Goal: Task Accomplishment & Management: Manage account settings

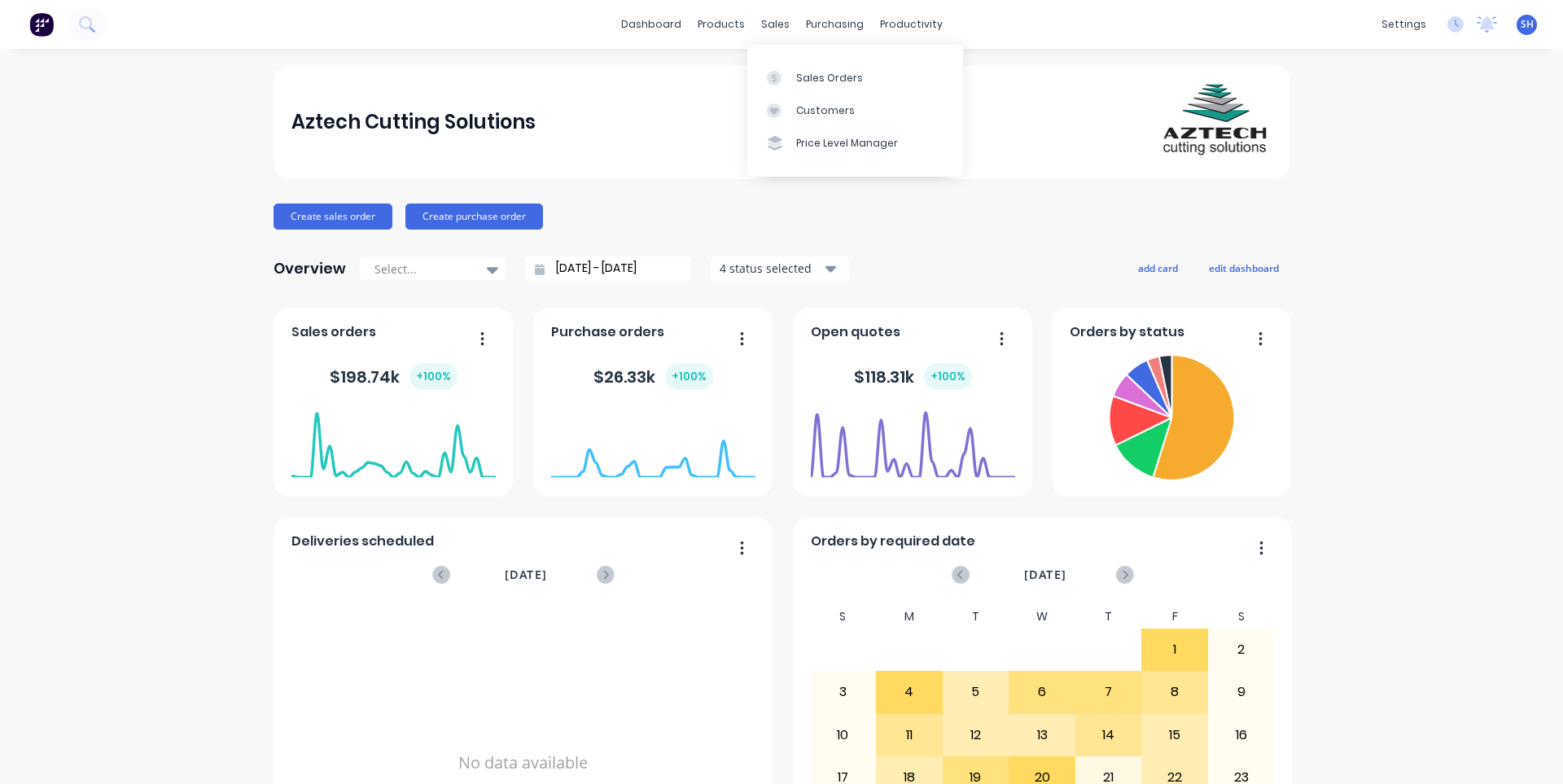
click at [796, 81] on div "Sales Orders" at bounding box center [830, 77] width 67 height 15
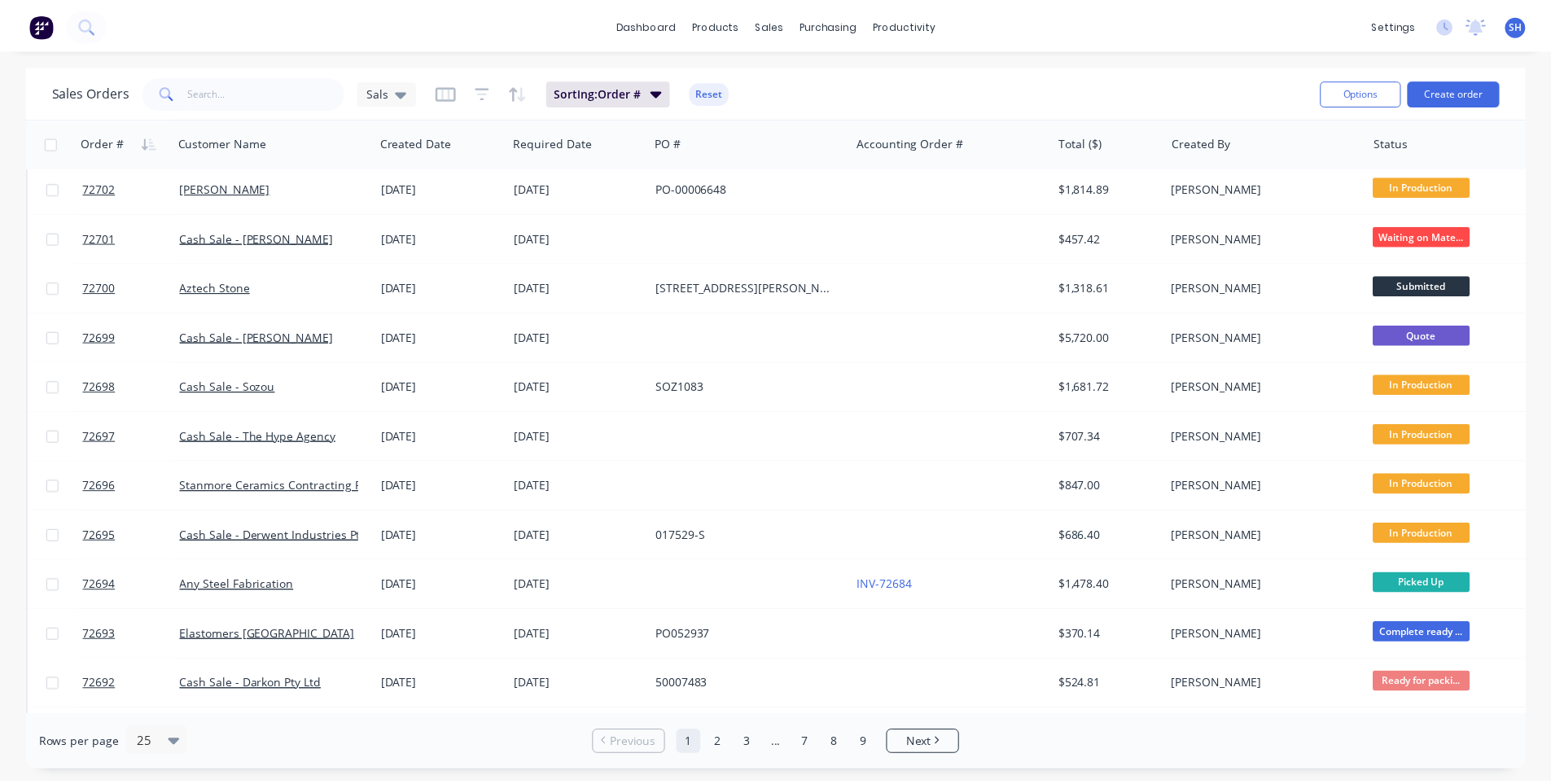
scroll to position [651, 0]
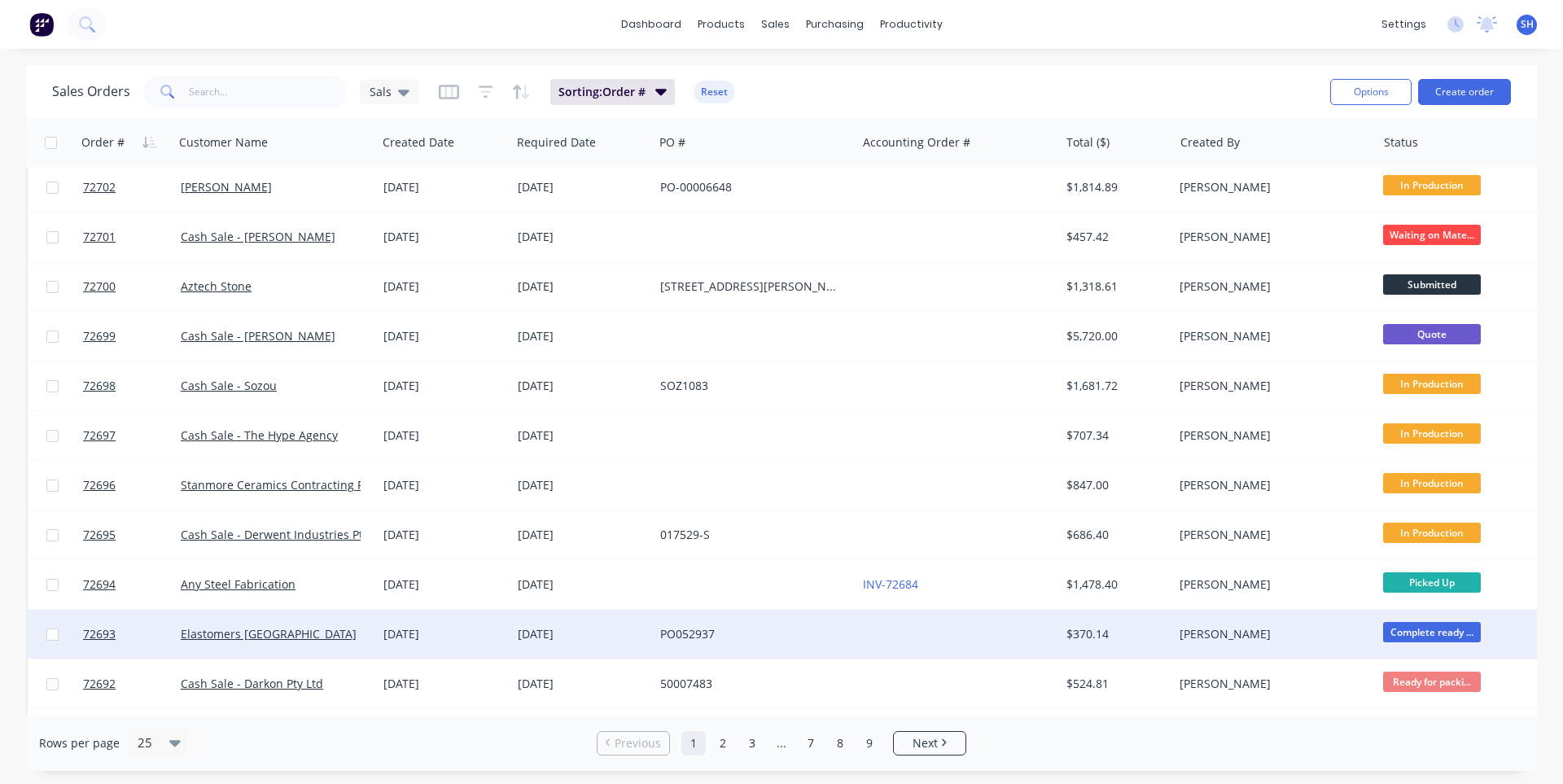
click at [863, 641] on div at bounding box center [958, 634] width 202 height 48
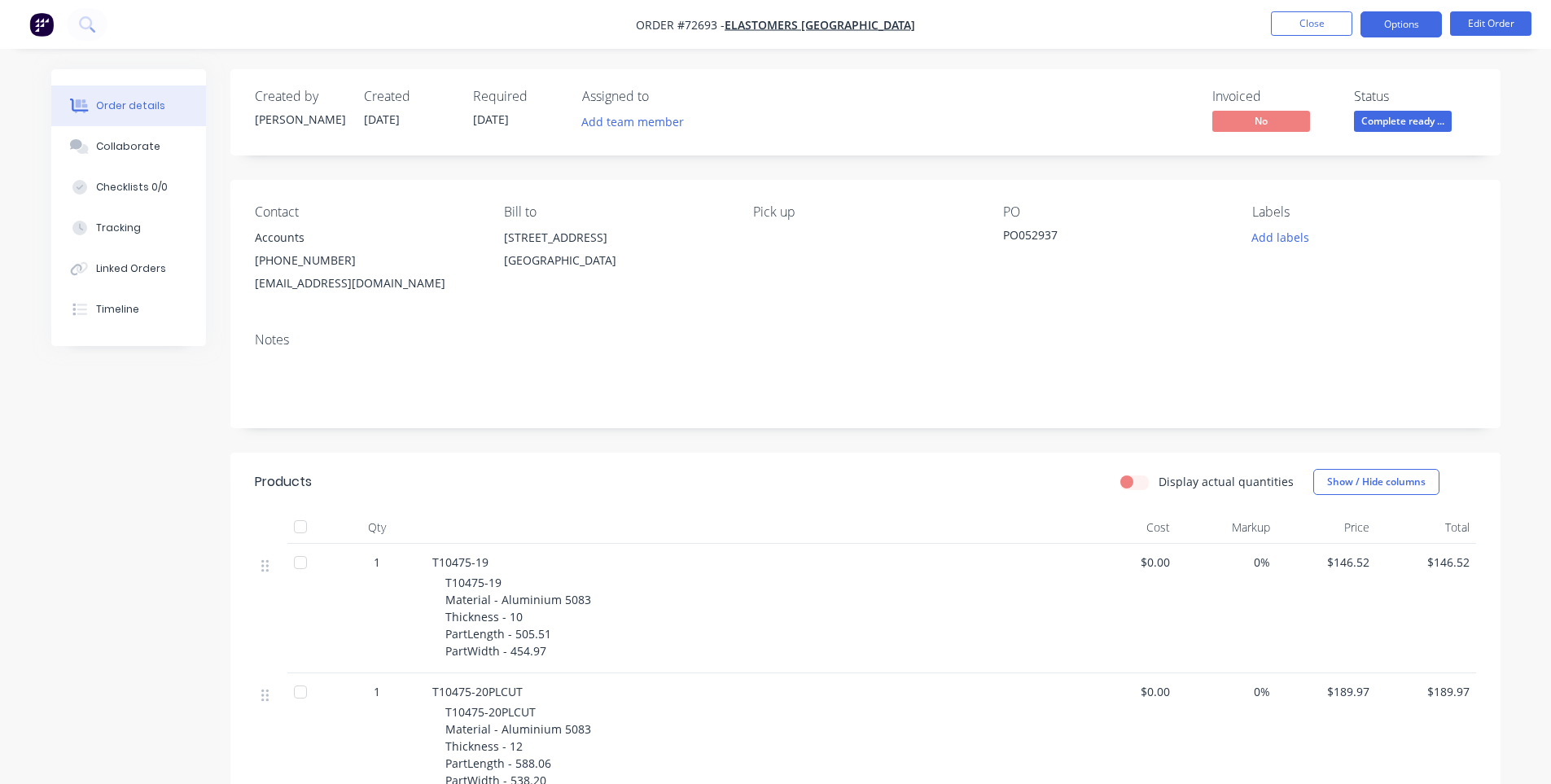
click at [1412, 26] on button "Options" at bounding box center [1400, 25] width 81 height 26
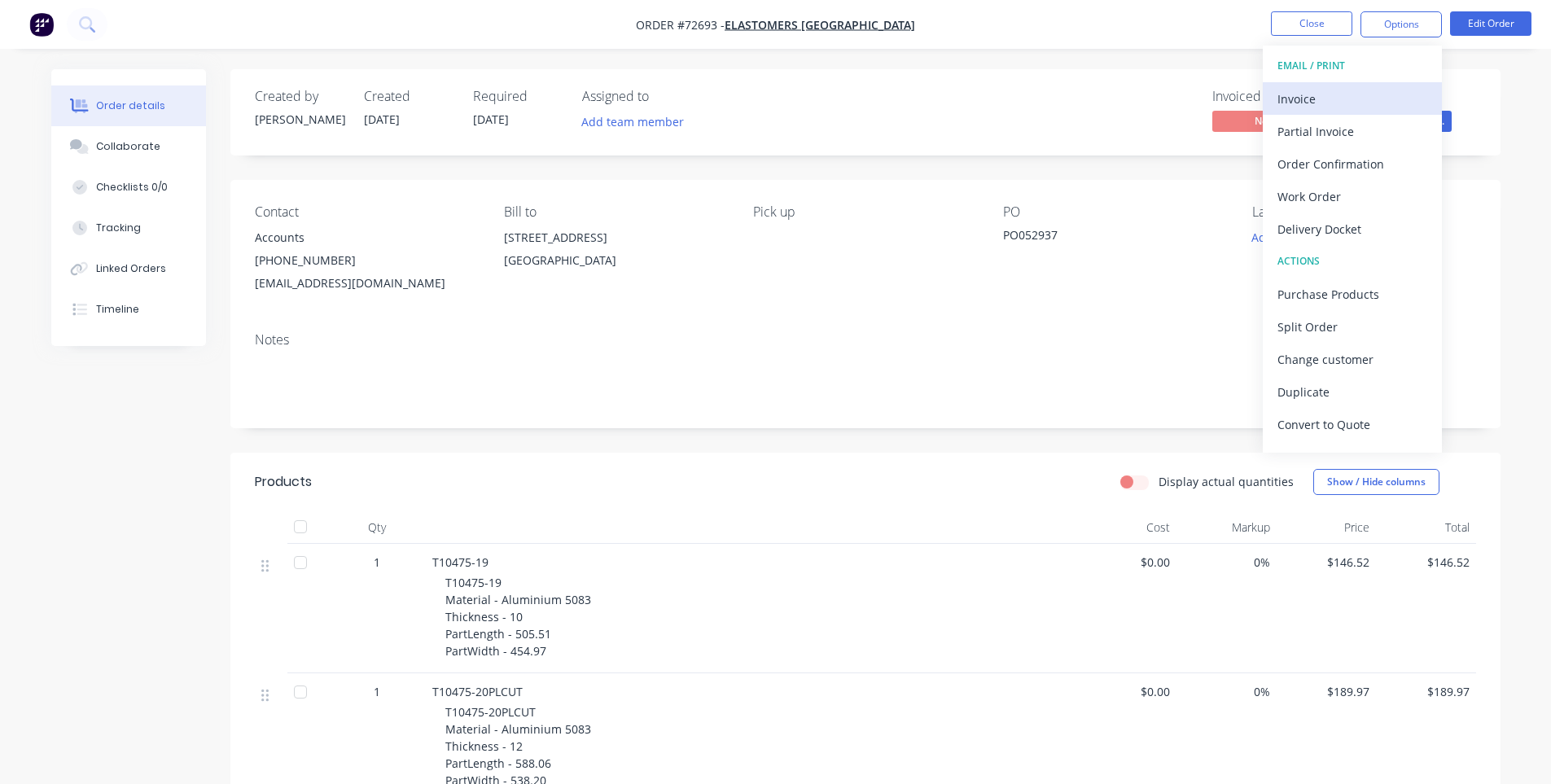
click at [1348, 91] on div "Invoice" at bounding box center [1352, 99] width 150 height 24
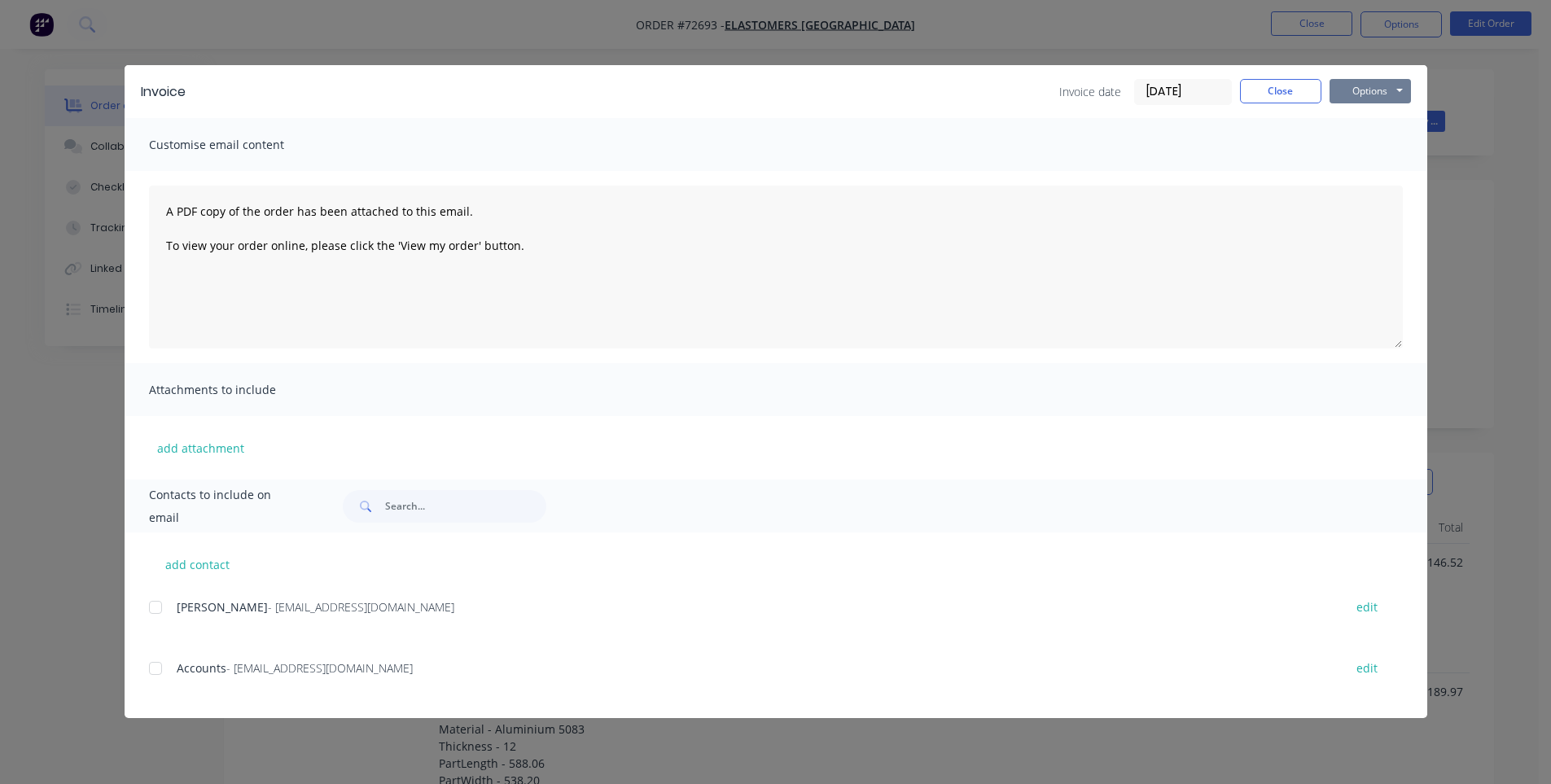
click at [1371, 92] on button "Options" at bounding box center [1370, 92] width 81 height 25
click at [1362, 145] on button "Print" at bounding box center [1381, 147] width 104 height 27
click at [1266, 100] on button "Close" at bounding box center [1281, 92] width 81 height 25
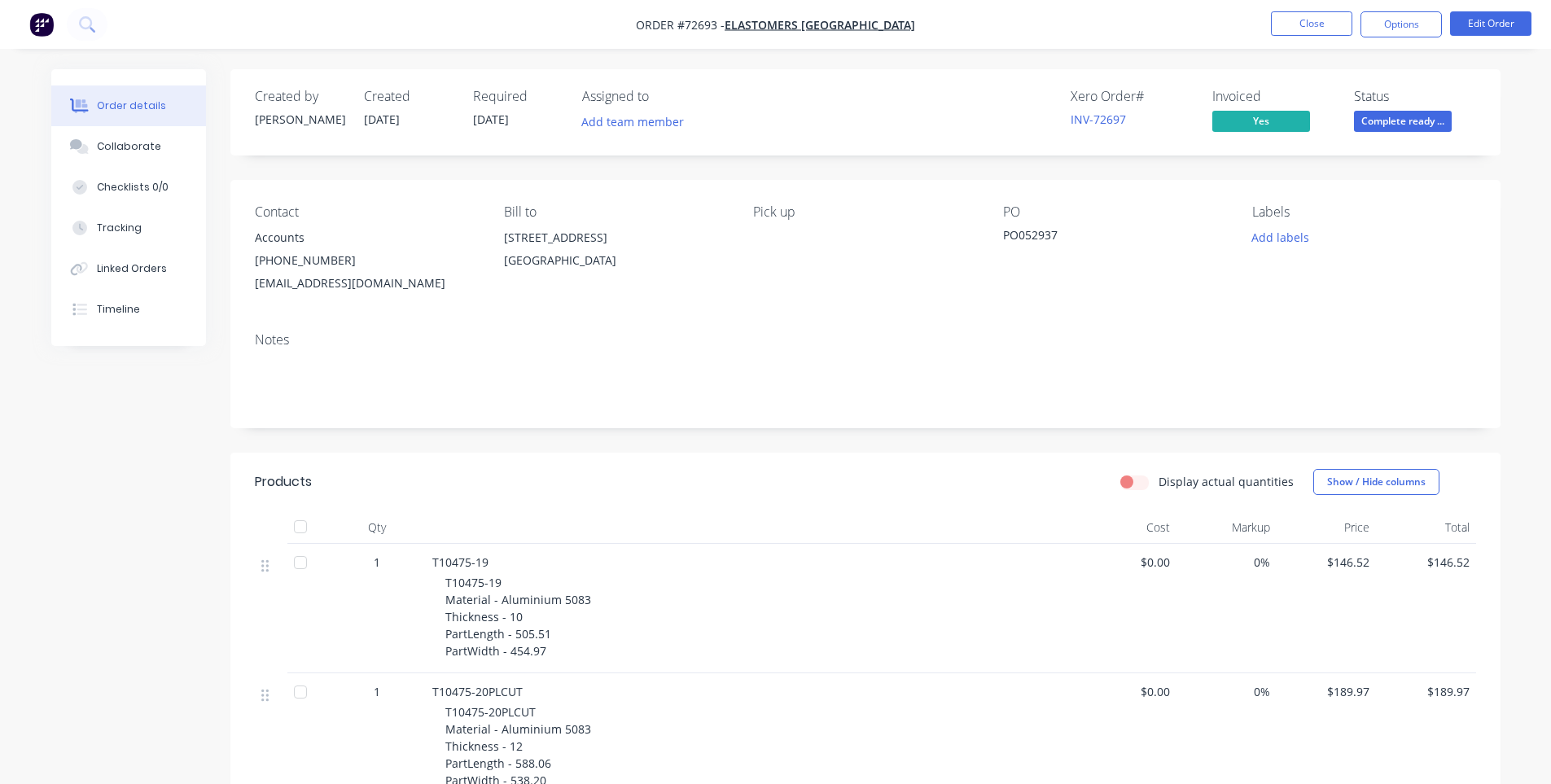
click at [1306, 38] on nav "Order #72693 - Elastomers [GEOGRAPHIC_DATA] Close Options Edit Order" at bounding box center [776, 24] width 1551 height 48
click at [1297, 26] on button "Close" at bounding box center [1312, 24] width 81 height 25
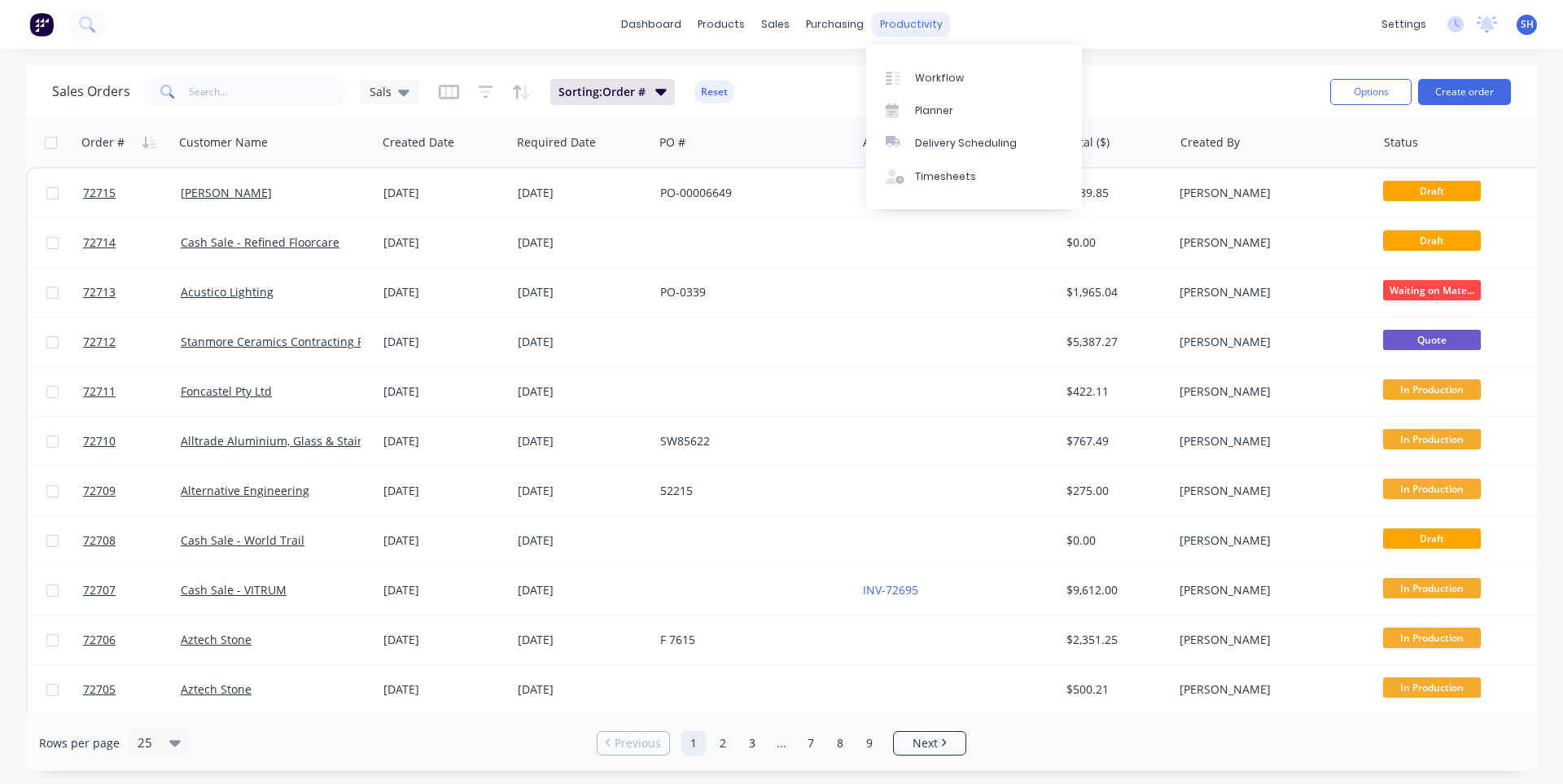
click at [906, 26] on div "productivity" at bounding box center [912, 25] width 79 height 25
click at [920, 70] on div "Workflow" at bounding box center [939, 77] width 48 height 15
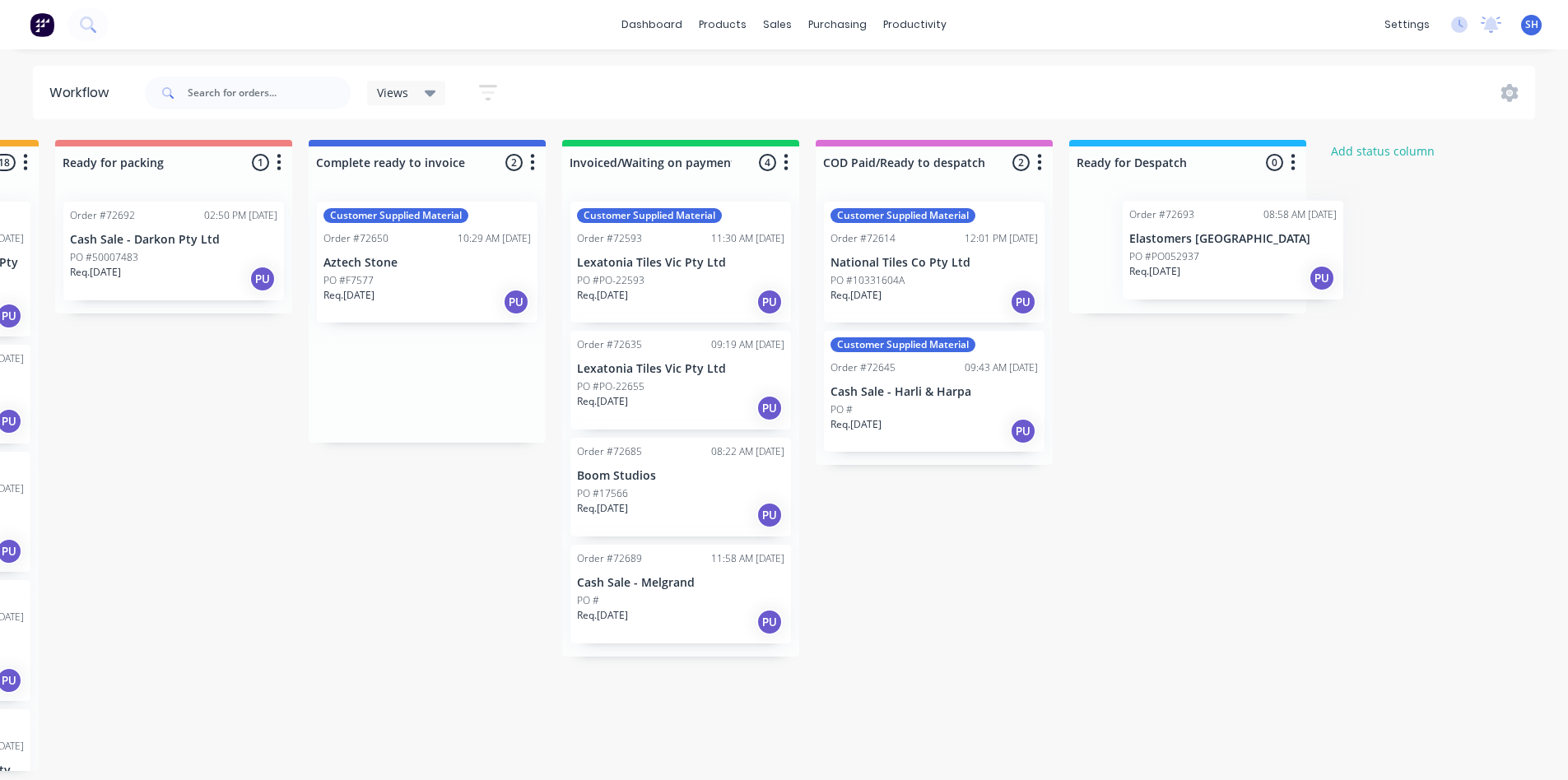
scroll to position [0, 1254]
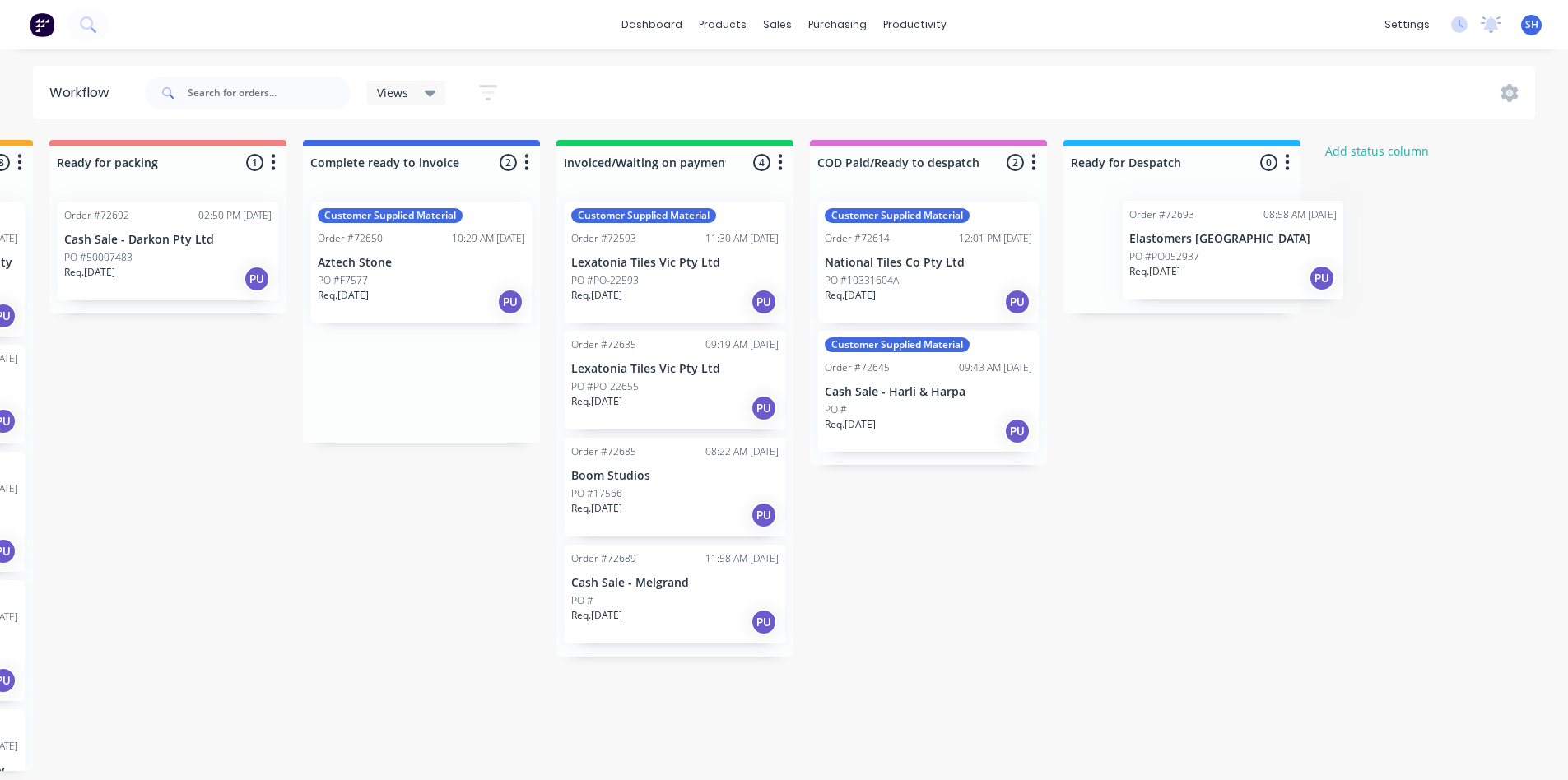
drag, startPoint x: 776, startPoint y: 411, endPoint x: 1206, endPoint y: 276, distance: 450.7
click at [1206, 276] on div "Submitted 1 Status colour #273444 hex #273444 Save Cancel Summaries Total order…" at bounding box center [226, 454] width 2984 height 631
